Goal: Check status: Check status

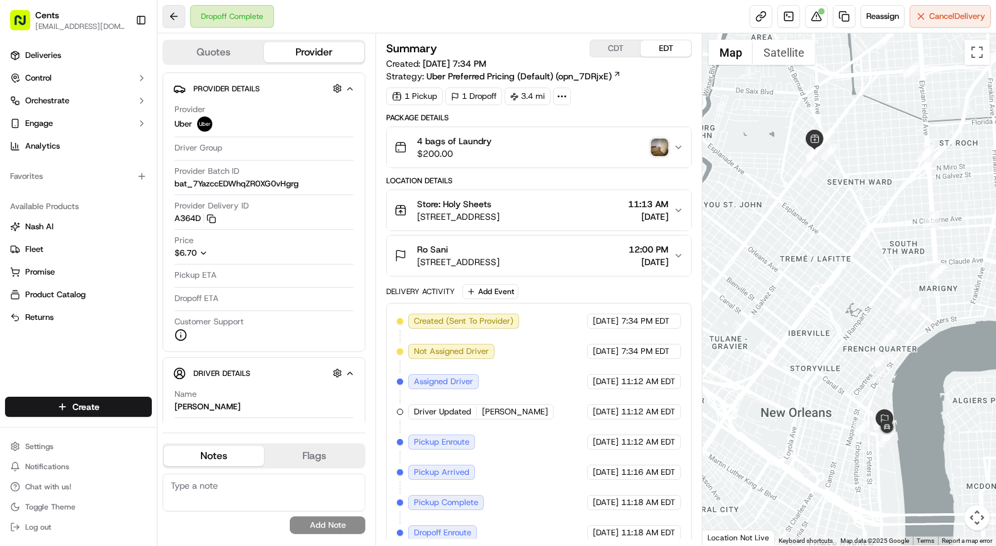
click at [180, 24] on button at bounding box center [174, 16] width 23 height 23
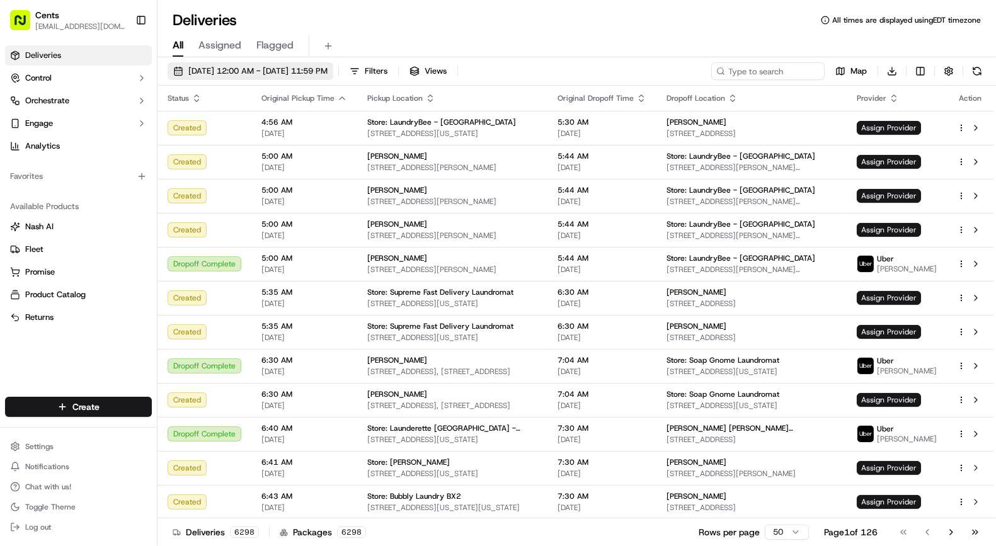
click at [262, 76] on span "09/17/2025 12:00 AM - 09/17/2025 11:59 PM" at bounding box center [257, 71] width 139 height 11
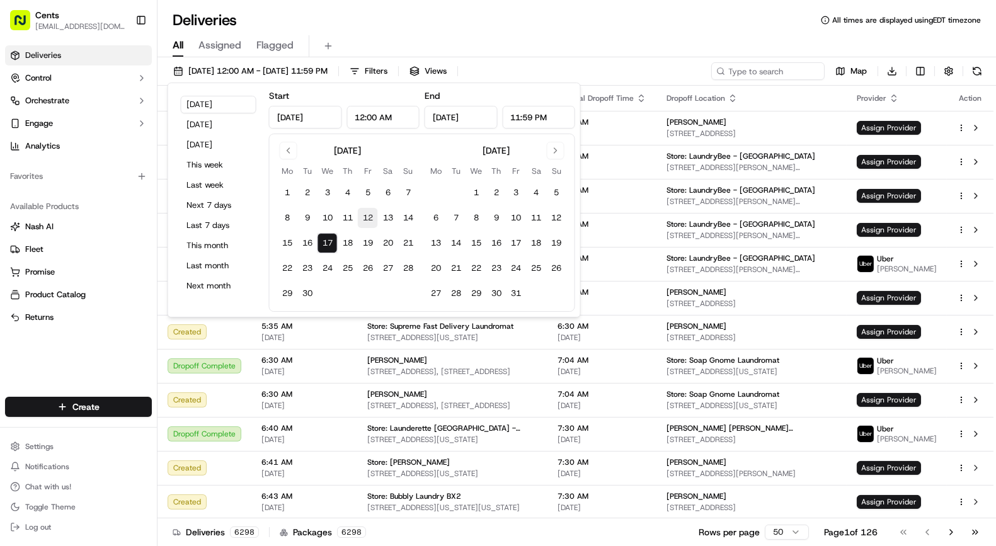
click at [365, 221] on button "12" at bounding box center [368, 218] width 20 height 20
type input "Sep 12, 2025"
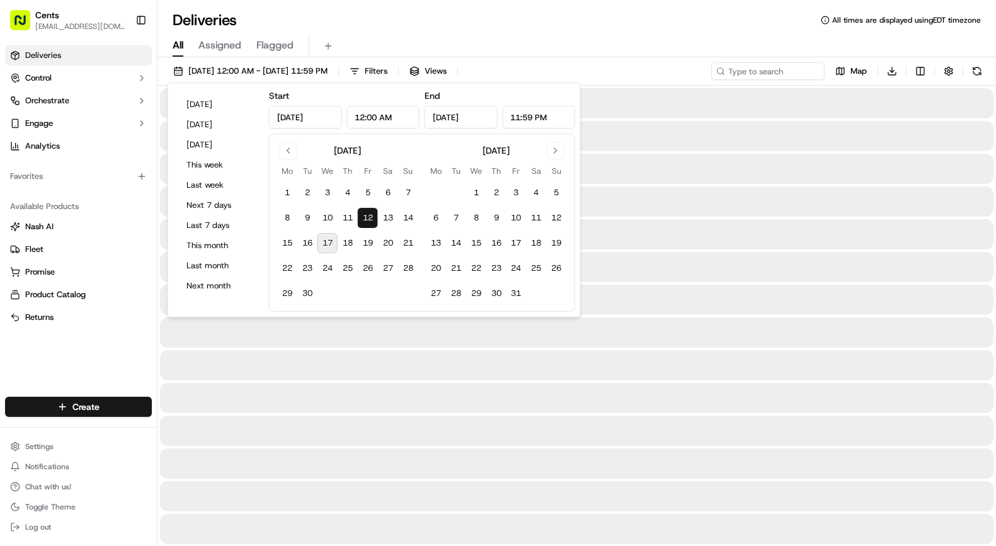
click at [667, 26] on div "Deliveries All times are displayed using EDT timezone" at bounding box center [577, 20] width 839 height 20
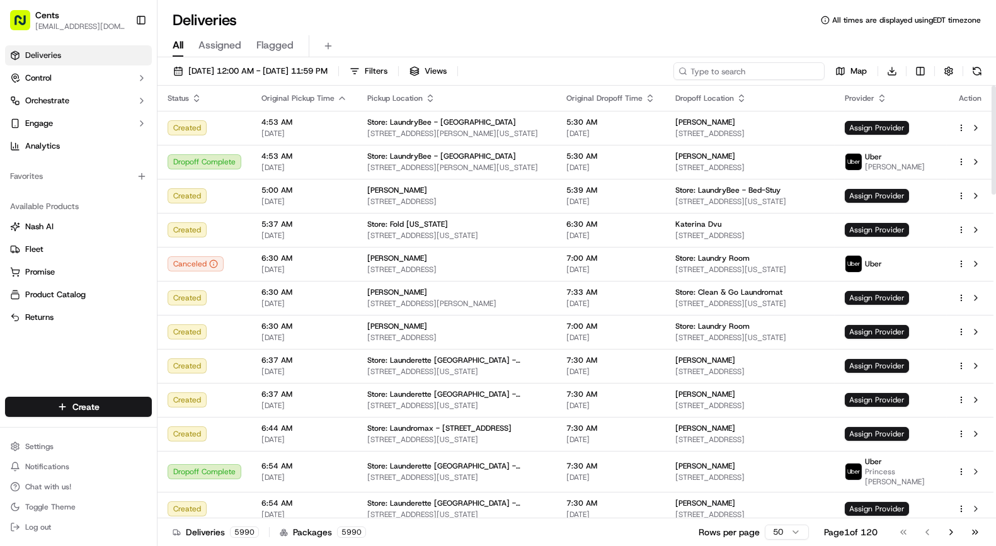
click at [778, 69] on input at bounding box center [749, 71] width 151 height 18
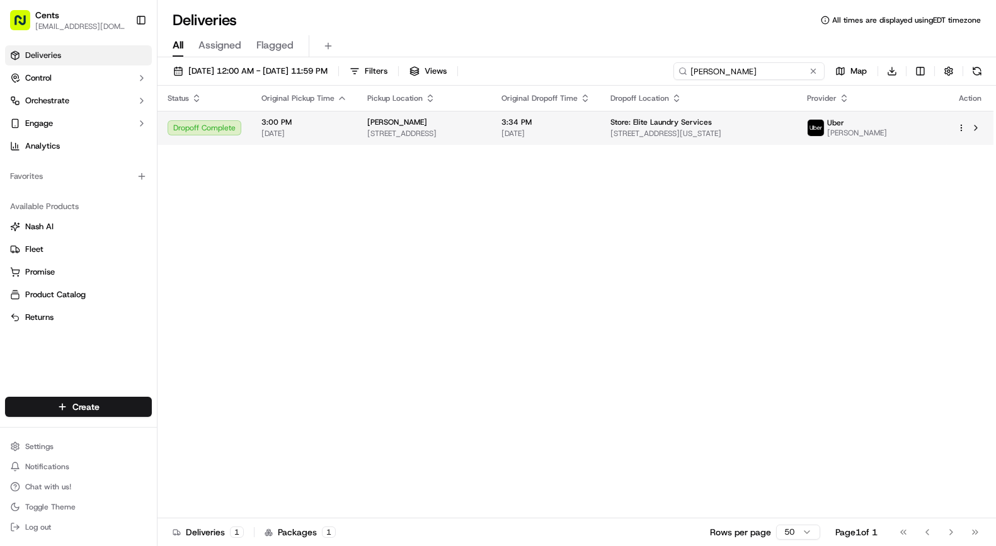
type input "moesha murdock"
click at [590, 137] on span "[DATE]" at bounding box center [546, 134] width 89 height 10
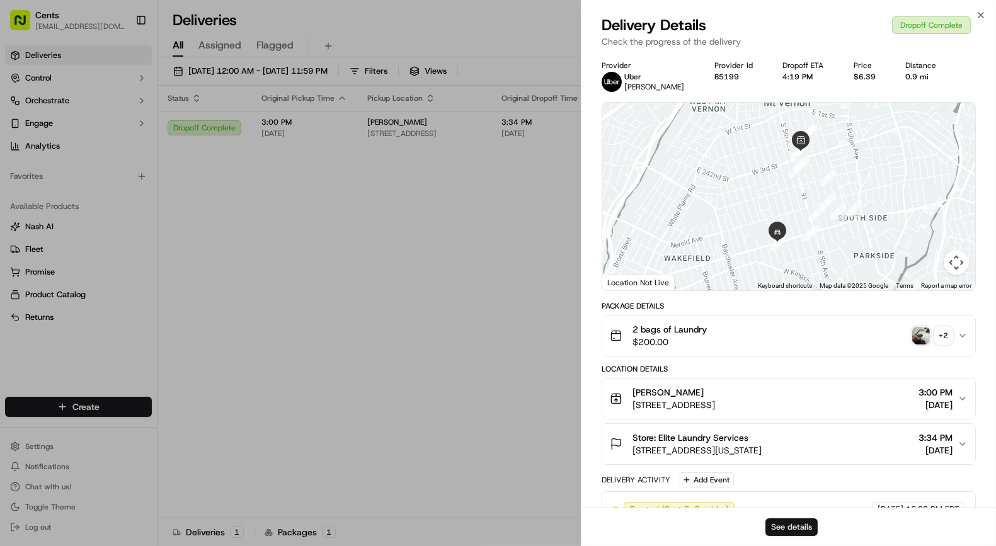
click at [796, 526] on button "See details" at bounding box center [792, 528] width 52 height 18
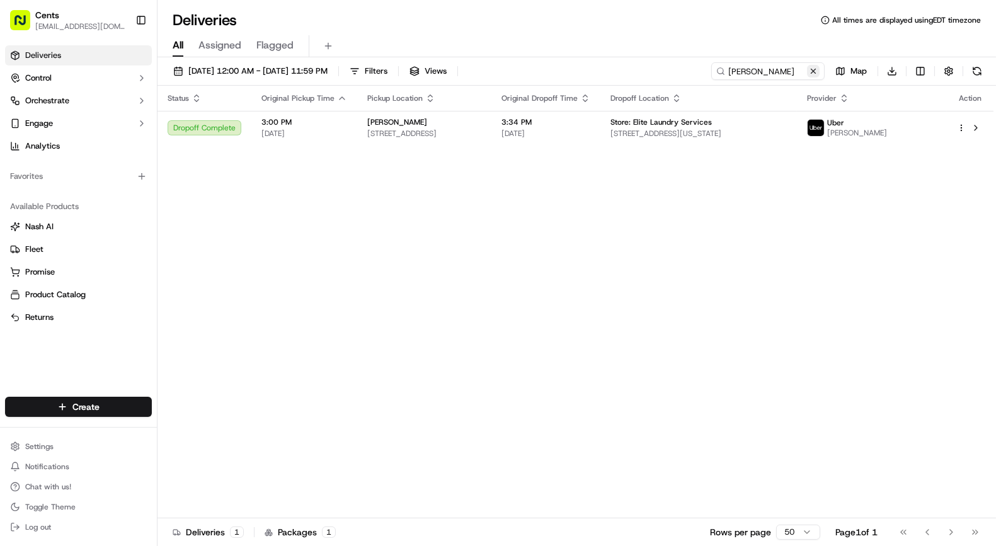
click at [817, 72] on button at bounding box center [813, 71] width 13 height 13
